Goal: Task Accomplishment & Management: Use online tool/utility

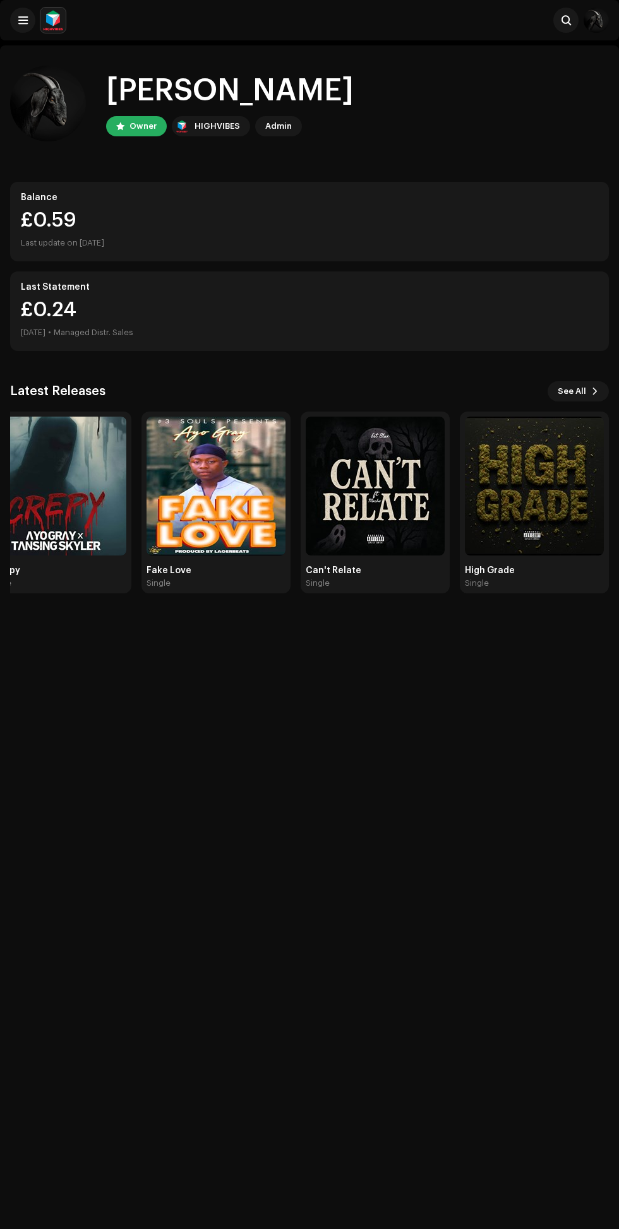
click at [397, 505] on img at bounding box center [375, 486] width 139 height 139
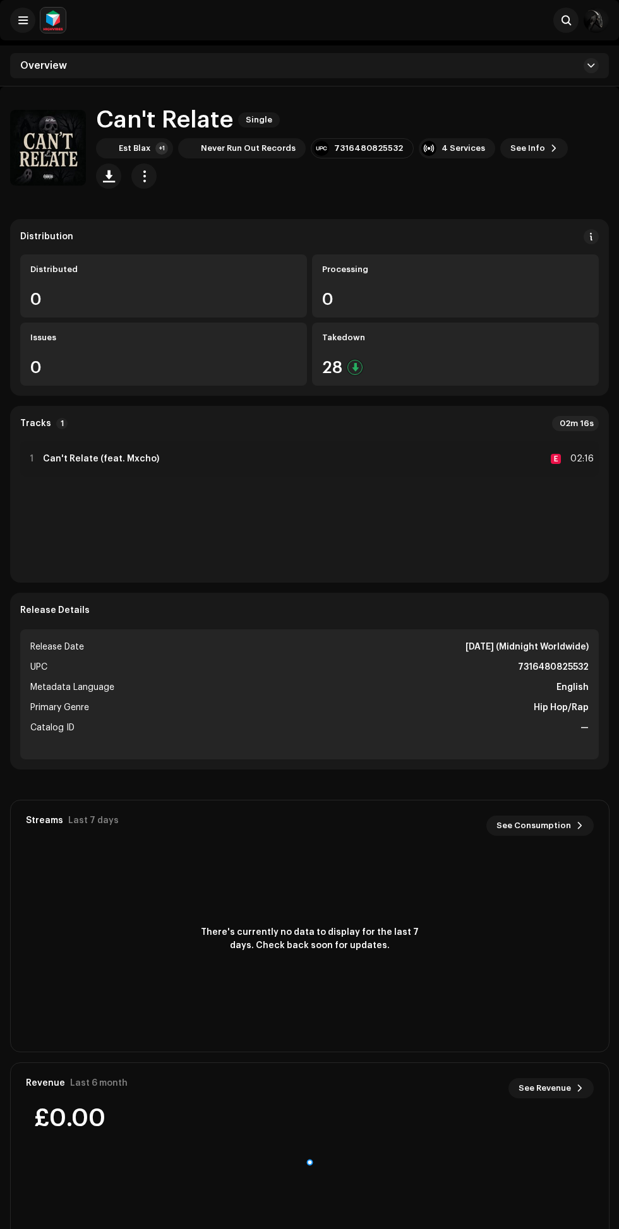
click at [455, 371] on div "28" at bounding box center [455, 367] width 266 height 16
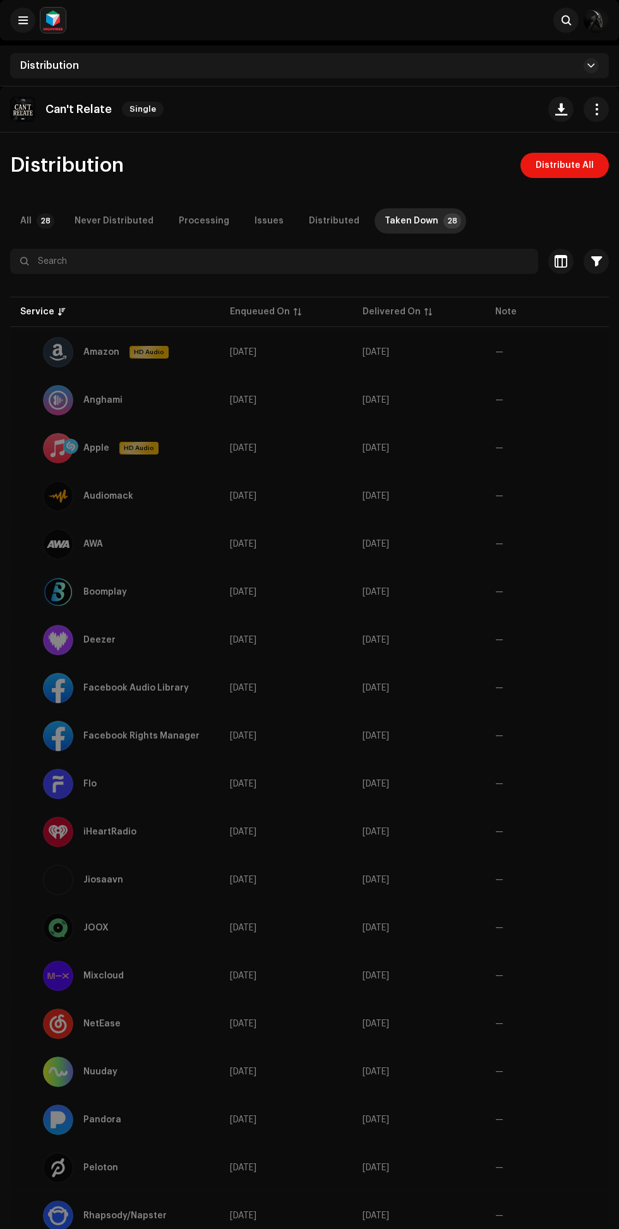
scroll to position [49, 0]
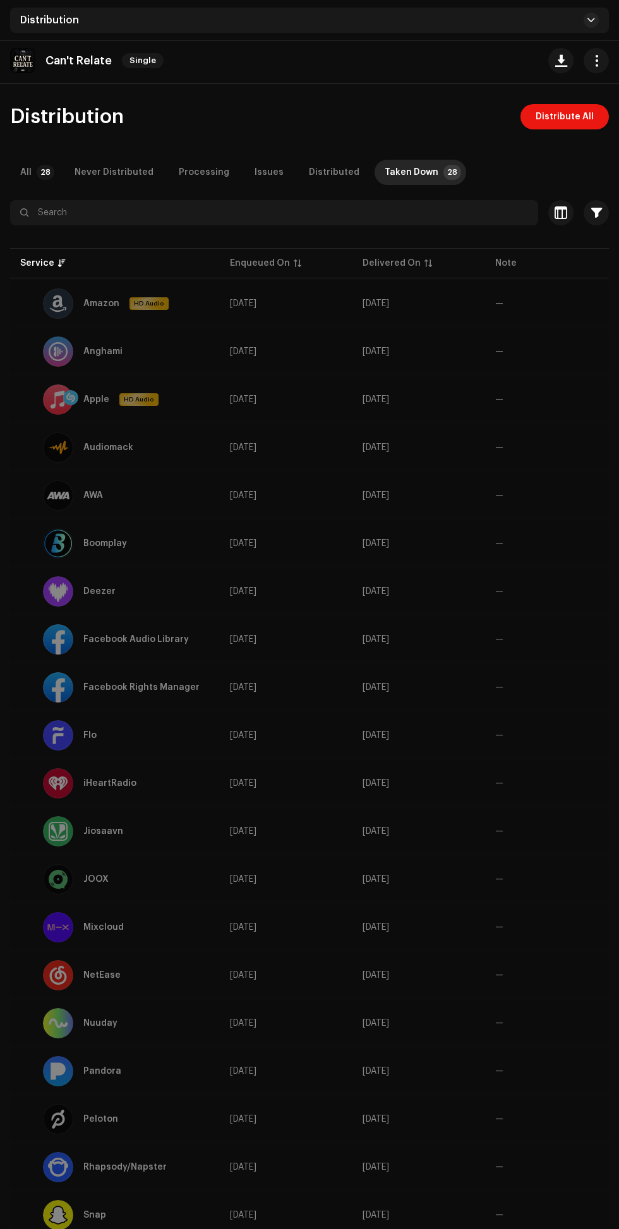
click at [231, 350] on span "[DATE]" at bounding box center [243, 351] width 27 height 9
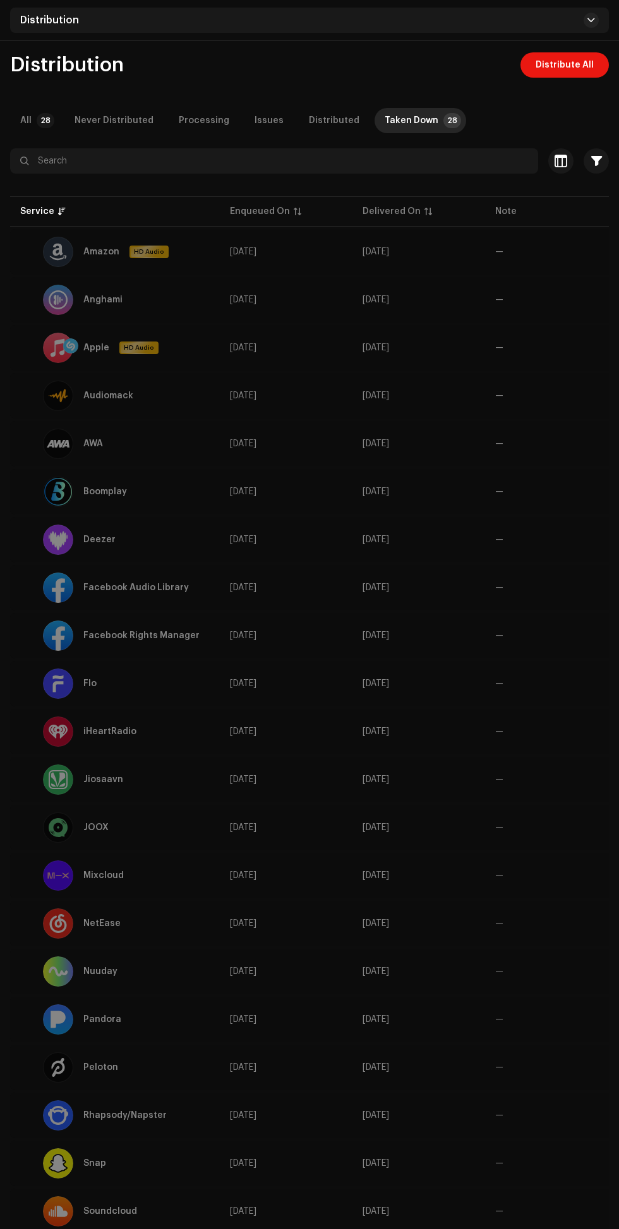
scroll to position [0, 0]
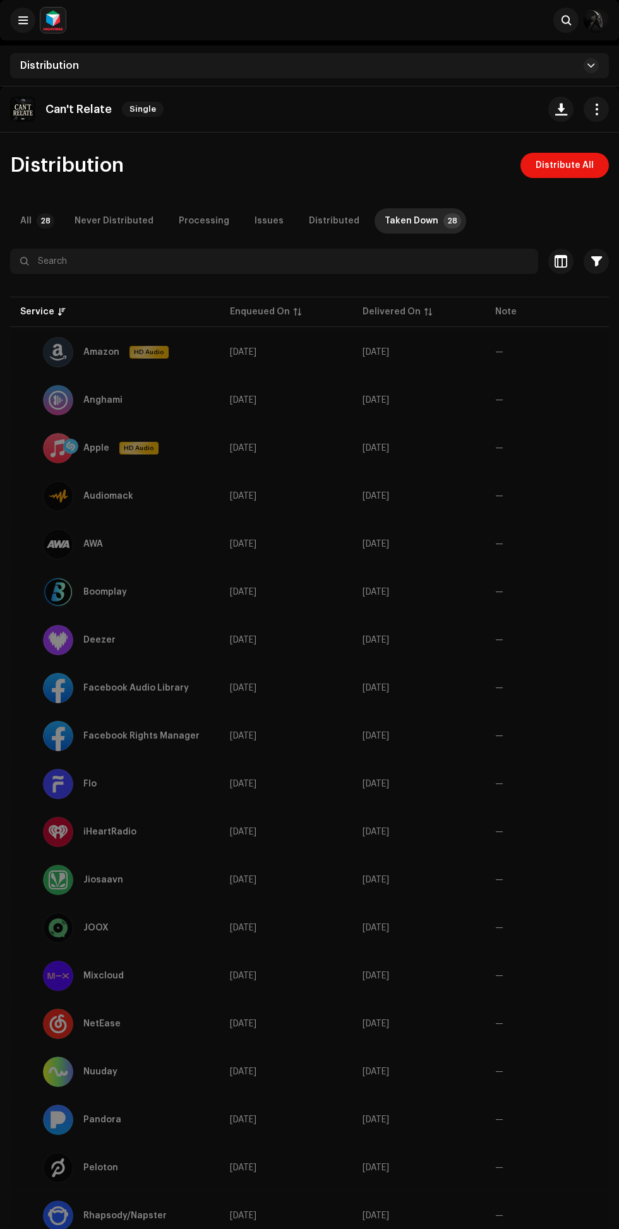
click at [585, 167] on span "Distribute All" at bounding box center [564, 165] width 58 height 25
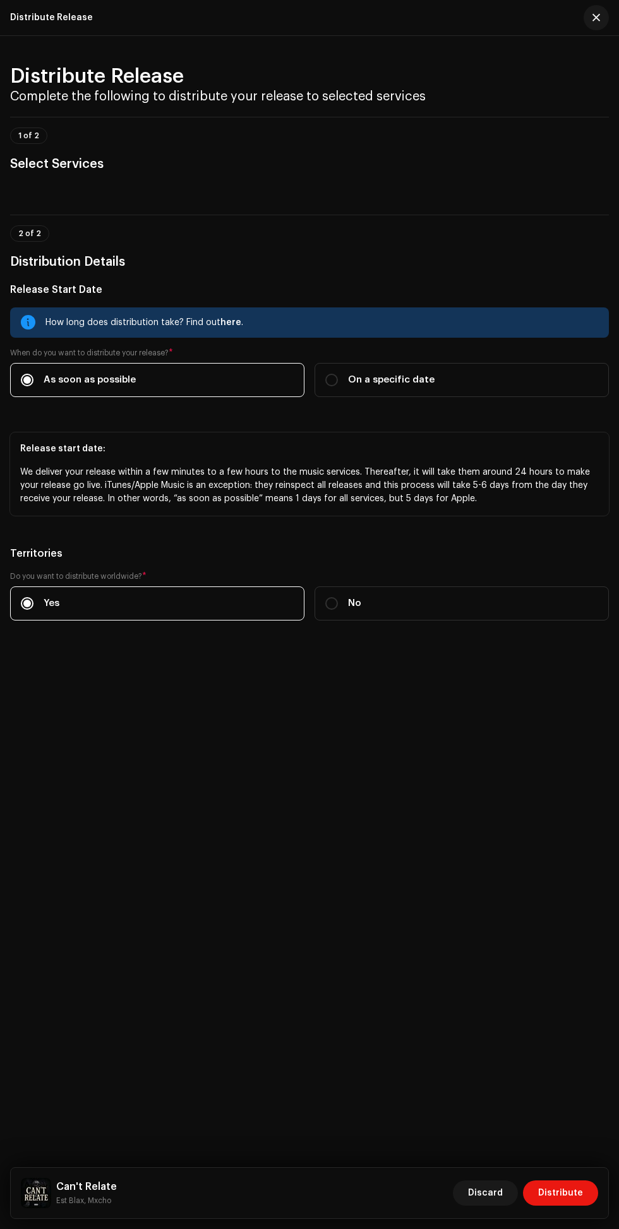
scroll to position [374, 0]
click at [567, 1206] on span "Distribute" at bounding box center [560, 1192] width 45 height 25
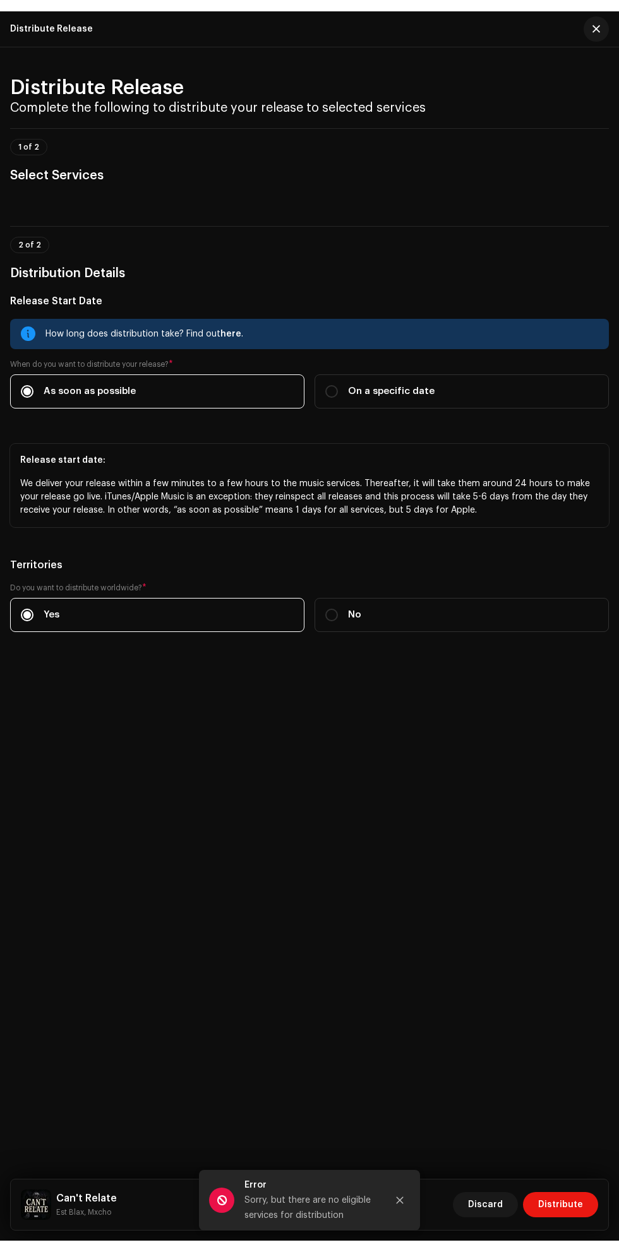
scroll to position [0, 0]
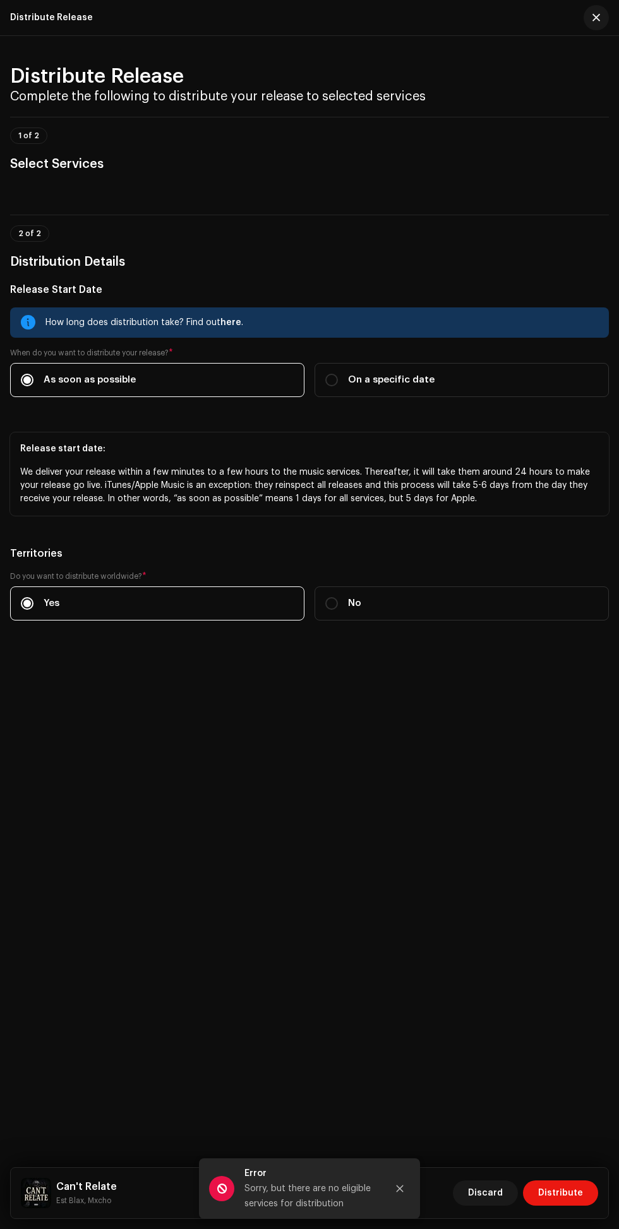
click at [588, 23] on button "button" at bounding box center [595, 17] width 25 height 25
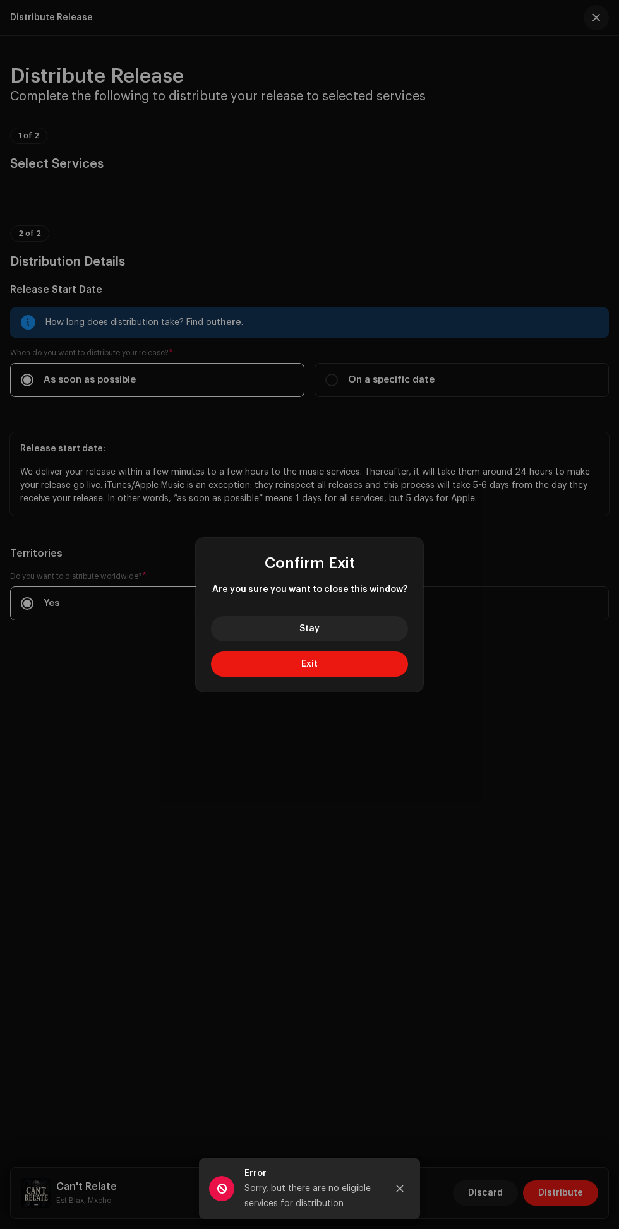
click at [369, 673] on button "Exit" at bounding box center [309, 663] width 197 height 25
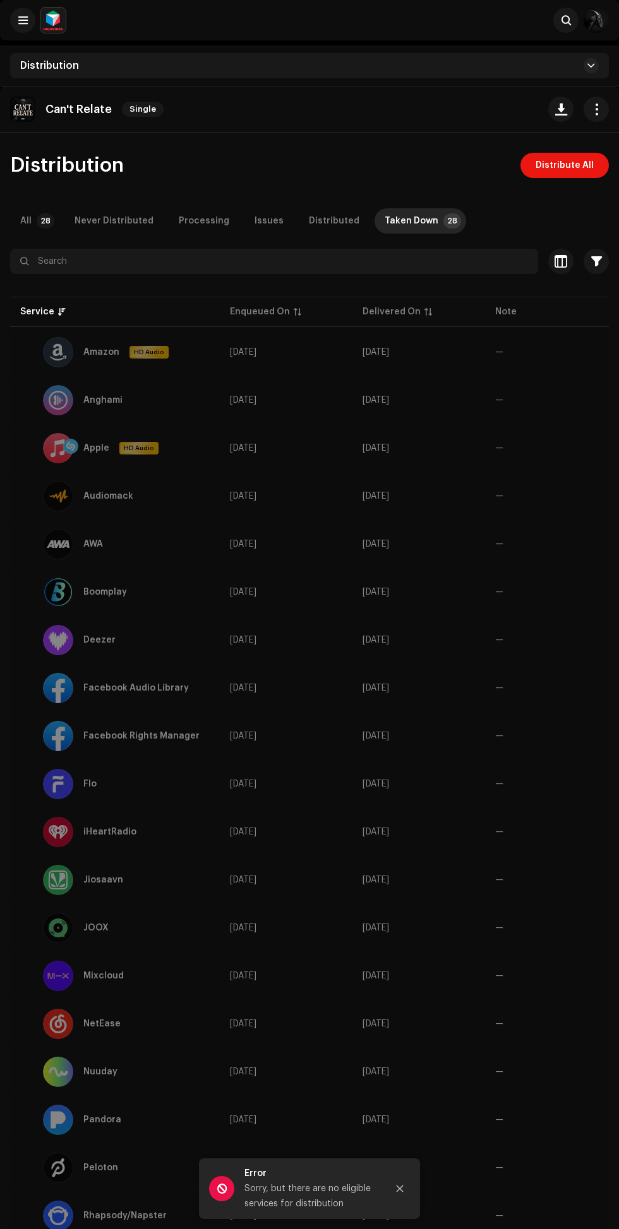
click at [44, 23] on img at bounding box center [52, 20] width 25 height 25
